Goal: Task Accomplishment & Management: Manage account settings

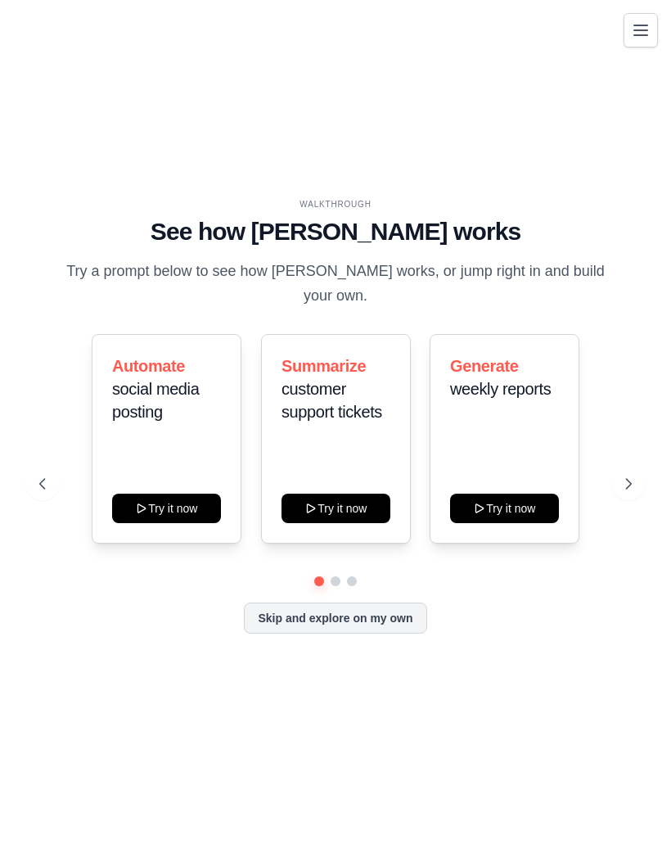
click at [641, 33] on icon "Toggle navigation" at bounding box center [641, 30] width 20 height 20
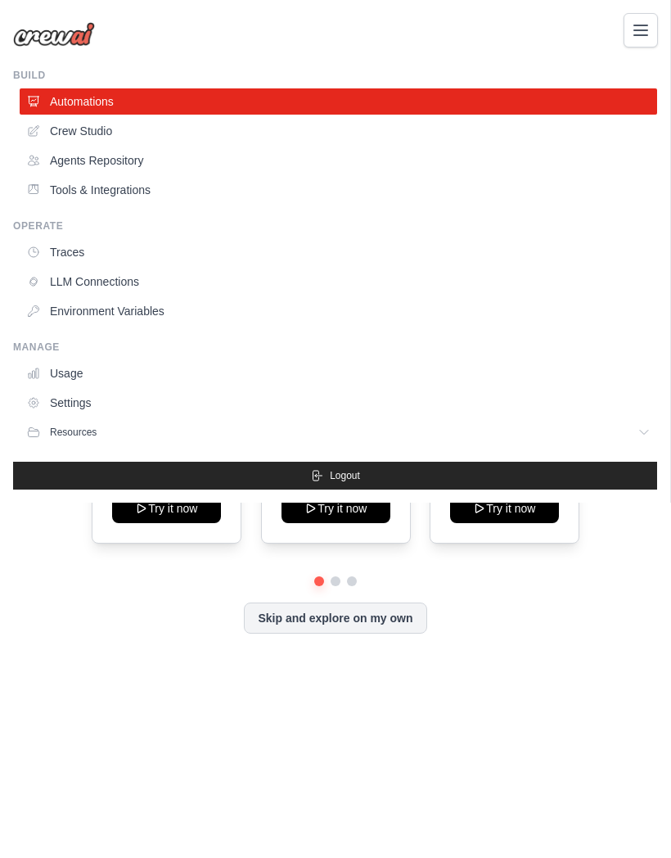
click at [81, 401] on link "Settings" at bounding box center [339, 403] width 638 height 26
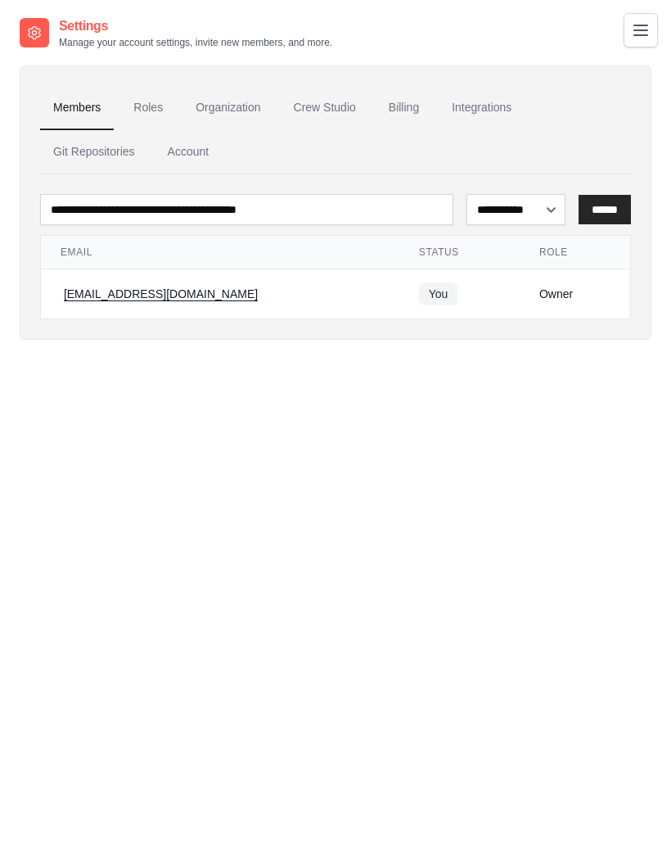
click at [192, 154] on link "Account" at bounding box center [189, 152] width 68 height 44
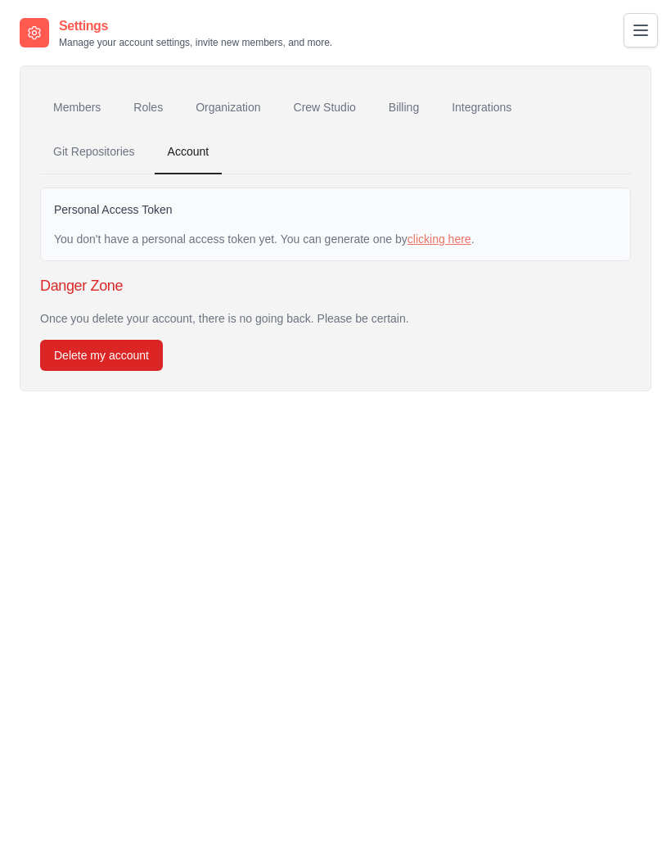
click at [641, 34] on icon "Toggle navigation" at bounding box center [641, 30] width 13 height 10
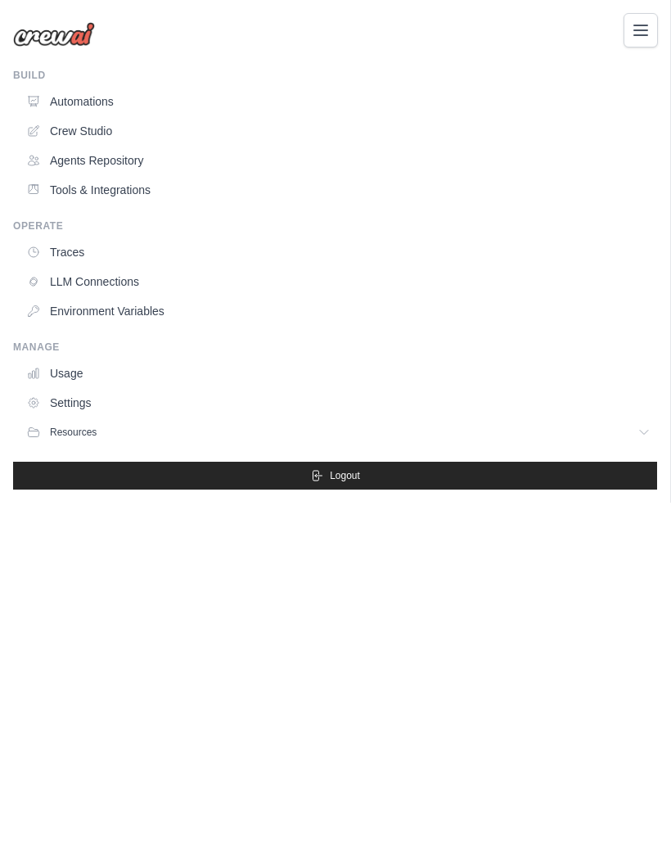
click at [78, 400] on link "Settings" at bounding box center [339, 403] width 638 height 26
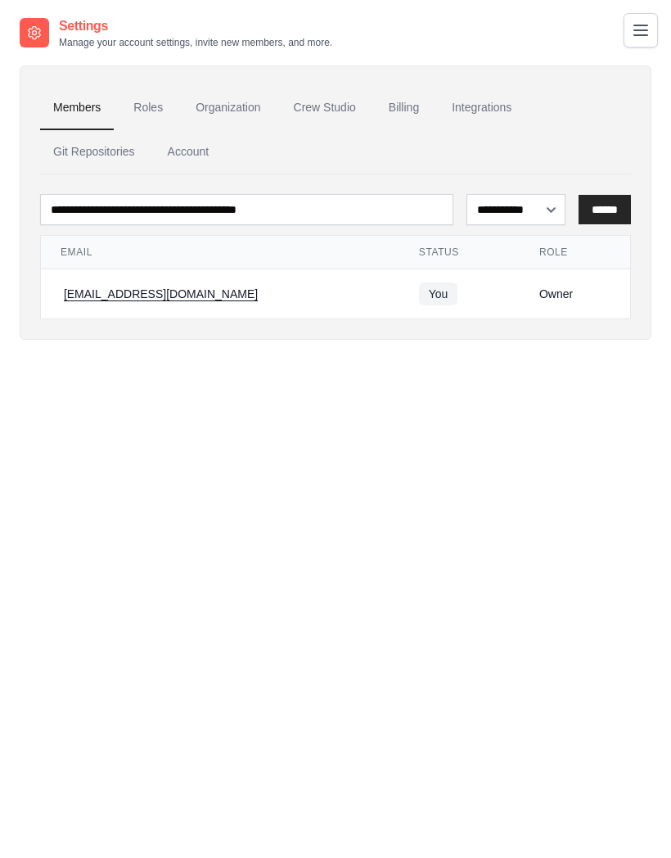
click at [404, 104] on link "Billing" at bounding box center [404, 108] width 56 height 44
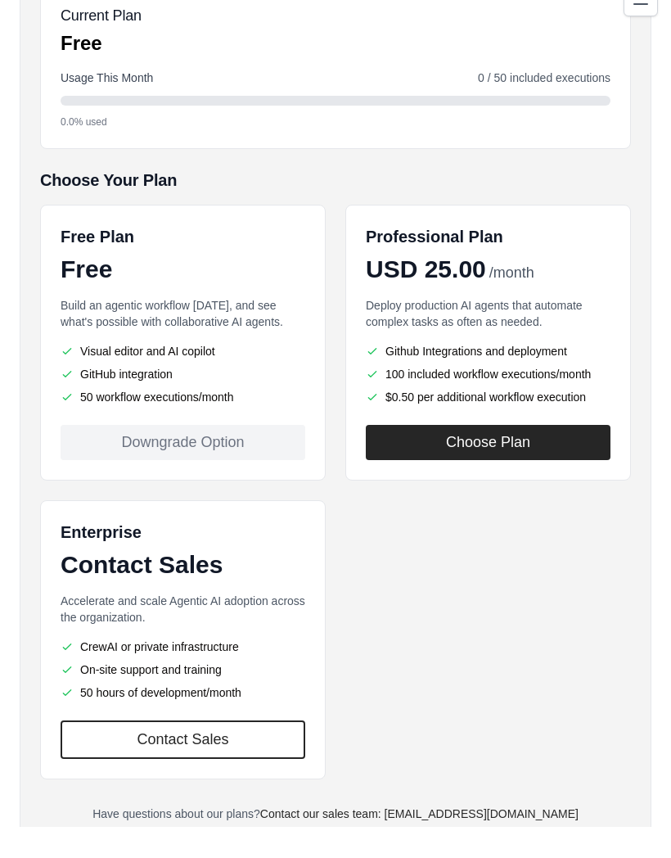
scroll to position [224, 0]
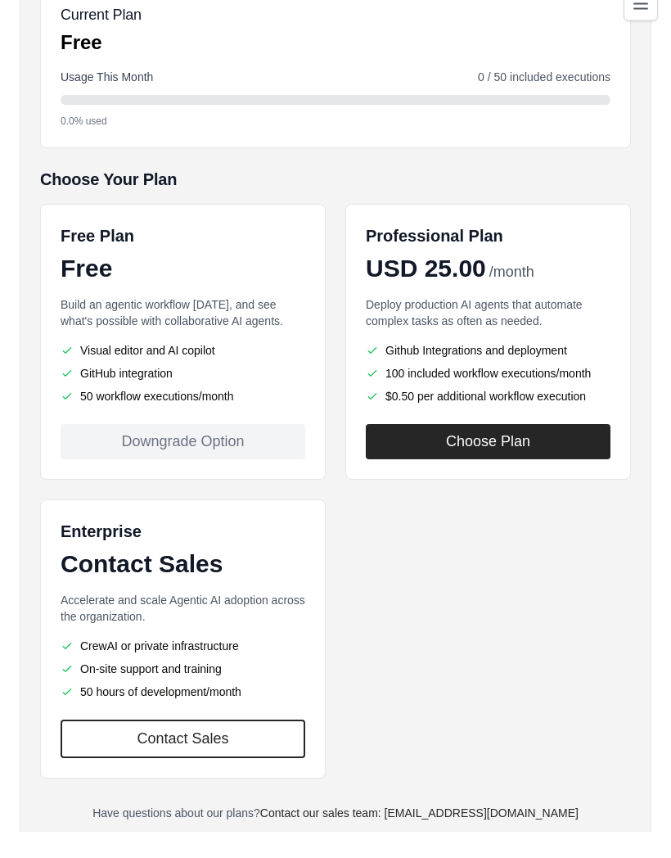
click at [522, 451] on button "Choose Plan" at bounding box center [488, 468] width 245 height 35
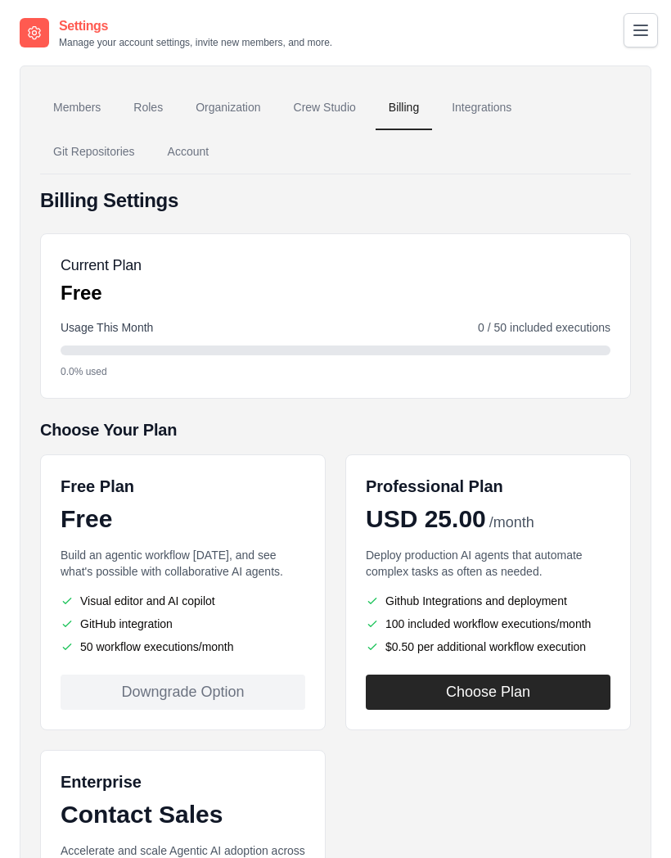
click at [55, 41] on div "Settings Manage your account settings, invite new members, and more." at bounding box center [176, 32] width 313 height 33
click at [638, 27] on icon "Toggle navigation" at bounding box center [641, 30] width 20 height 20
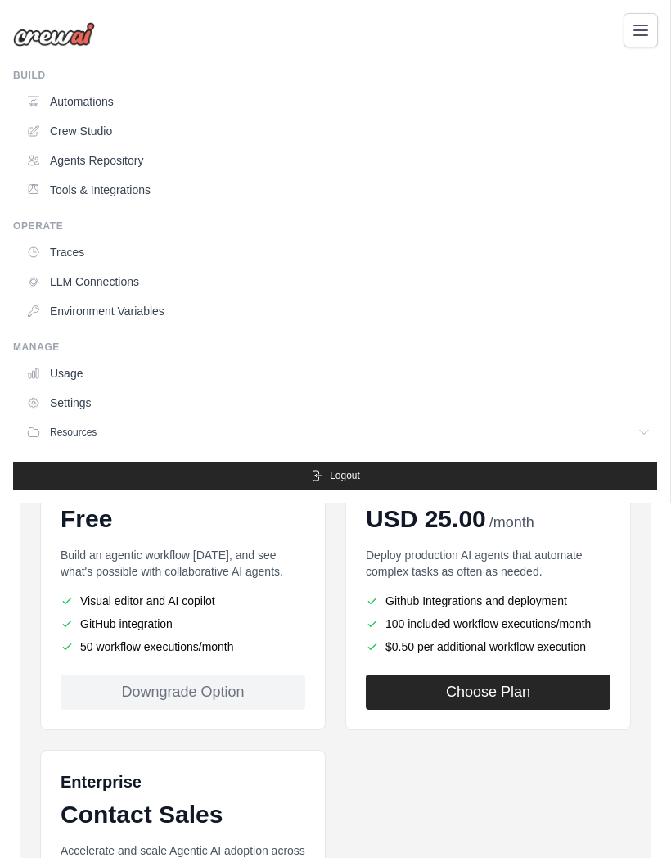
click at [532, 552] on div "contact@jeropro.com Settings Build Automations" at bounding box center [335, 429] width 671 height 858
click at [645, 29] on icon "Toggle navigation" at bounding box center [641, 30] width 20 height 20
